Goal: Task Accomplishment & Management: Use online tool/utility

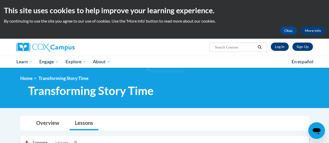
click at [278, 47] on link "Log In" at bounding box center [279, 47] width 18 height 8
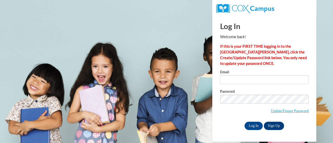
click at [245, 80] on input "Email" at bounding box center [264, 79] width 88 height 9
type input "johnnie.reed@ymcaatlanta.org"
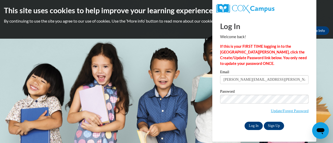
click at [254, 128] on input "Log In" at bounding box center [253, 126] width 18 height 8
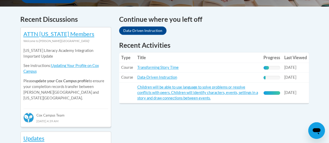
scroll to position [216, 0]
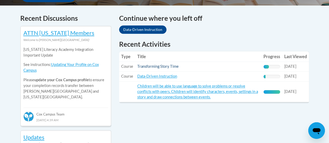
click at [171, 68] on link "Transforming Story Time" at bounding box center [157, 66] width 41 height 4
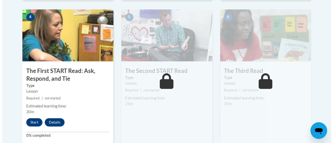
scroll to position [314, 0]
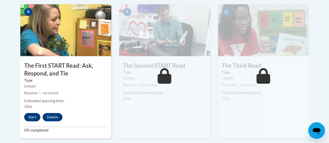
click at [30, 117] on button "Start" at bounding box center [32, 117] width 16 height 8
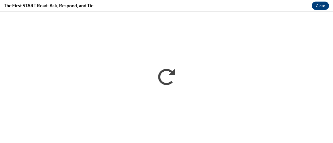
scroll to position [0, 0]
